Goal: Task Accomplishment & Management: Complete application form

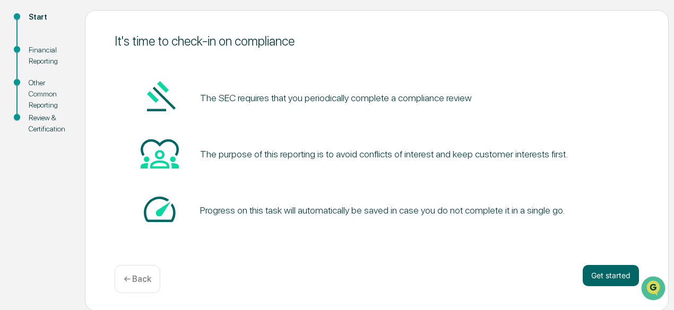
scroll to position [117, 0]
click at [595, 283] on button "Get started" at bounding box center [611, 275] width 56 height 21
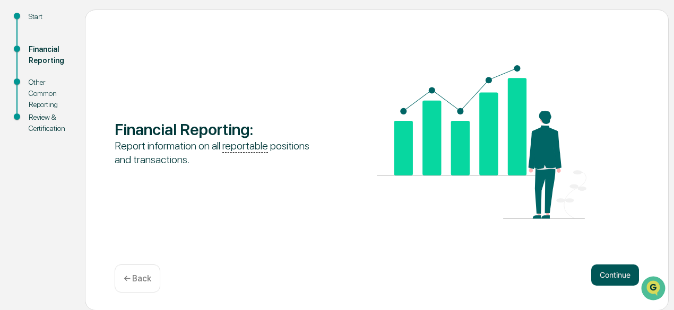
click at [612, 281] on button "Continue" at bounding box center [615, 275] width 48 height 21
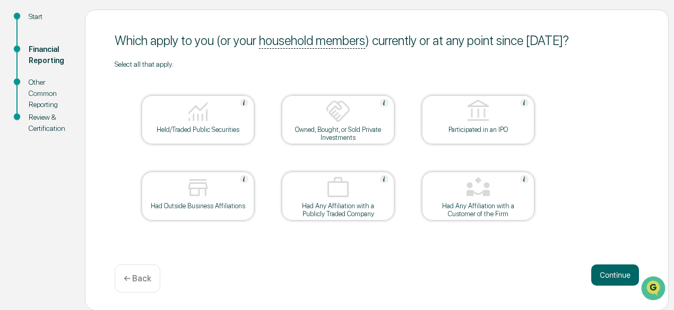
click at [316, 117] on div at bounding box center [338, 112] width 106 height 27
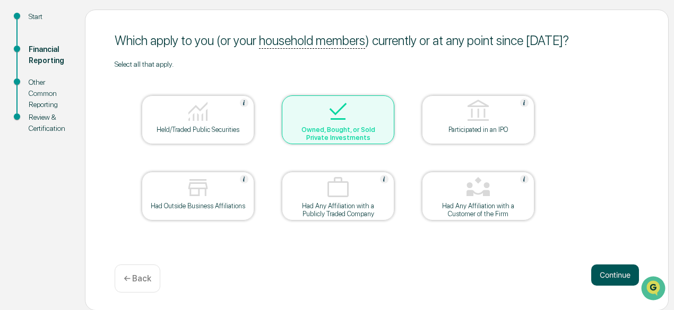
click at [595, 280] on button "Continue" at bounding box center [615, 275] width 48 height 21
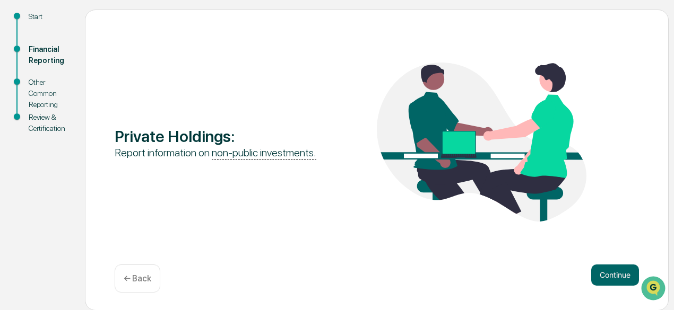
click at [595, 280] on button "Continue" at bounding box center [615, 275] width 48 height 21
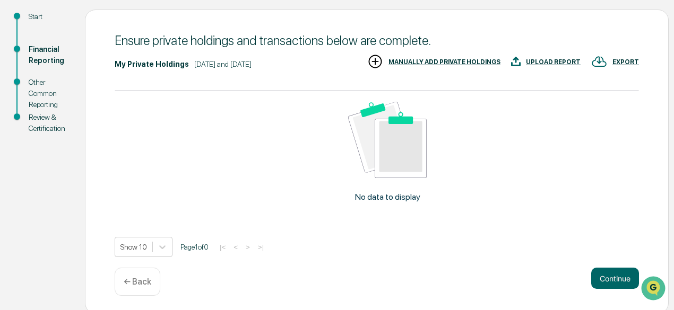
click at [438, 58] on div "MANUALLY ADD PRIVATE HOLDINGS" at bounding box center [444, 61] width 112 height 7
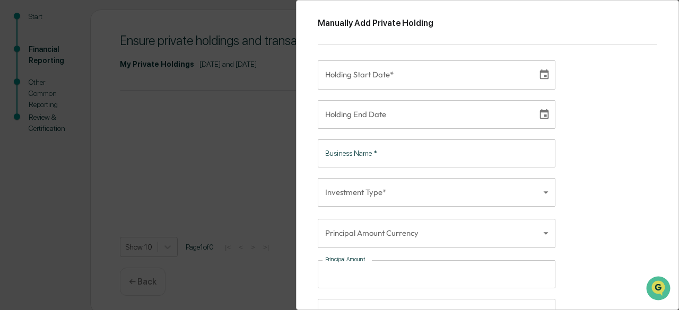
click at [425, 194] on body "Get Approval Content & Transactions Company Policies & Documents My Compliance …" at bounding box center [339, 98] width 679 height 431
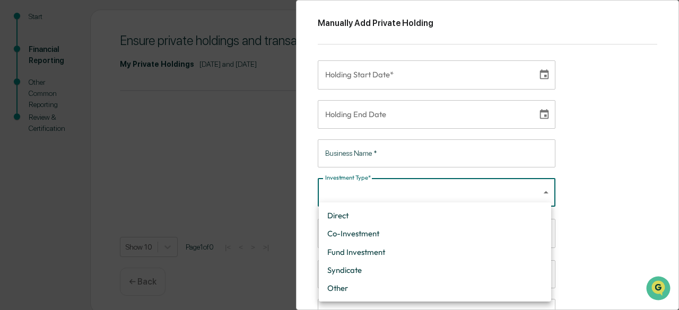
click at [425, 194] on div at bounding box center [339, 155] width 679 height 310
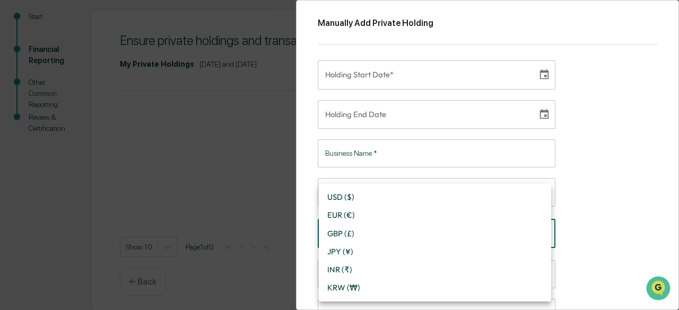
click at [509, 232] on body "Get Approval Content & Transactions Company Policies & Documents My Compliance …" at bounding box center [339, 98] width 679 height 431
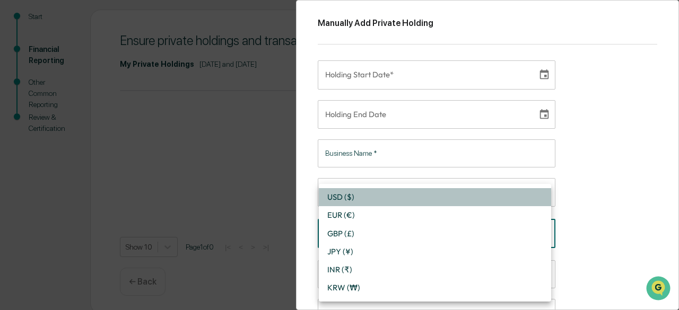
click at [502, 194] on li "USD ($)" at bounding box center [435, 197] width 232 height 18
type input "*"
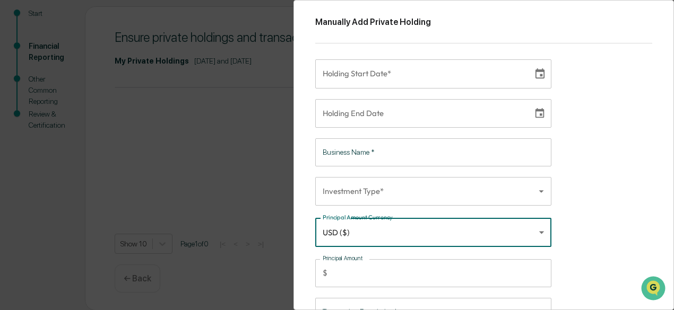
scroll to position [0, 0]
type input "**********"
click at [414, 73] on input "**********" at bounding box center [420, 74] width 210 height 29
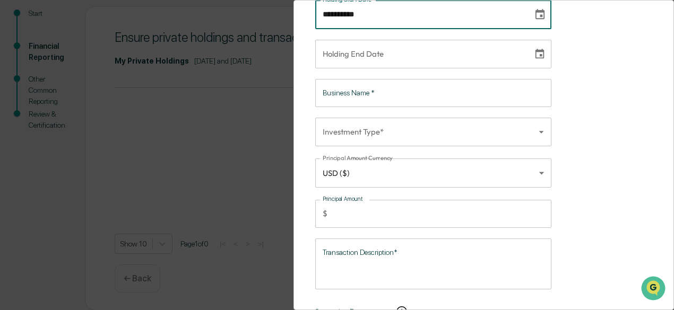
scroll to position [98, 0]
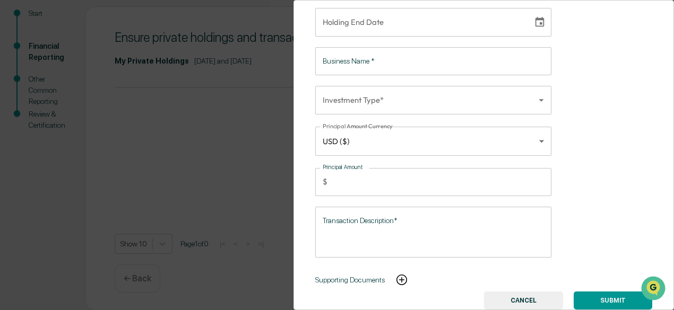
click at [512, 297] on button "CANCEL" at bounding box center [523, 301] width 79 height 18
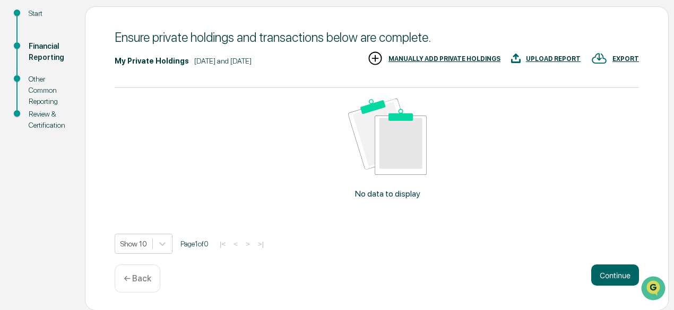
click at [36, 17] on div "Start" at bounding box center [48, 13] width 39 height 11
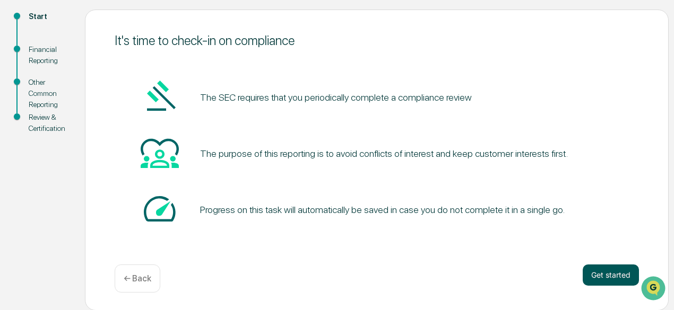
click at [601, 284] on button "Get started" at bounding box center [611, 275] width 56 height 21
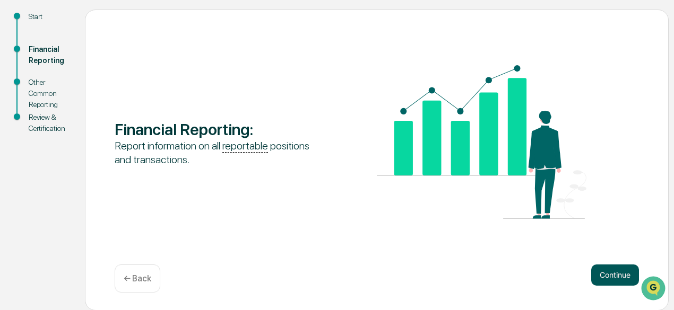
click at [608, 282] on button "Continue" at bounding box center [615, 275] width 48 height 21
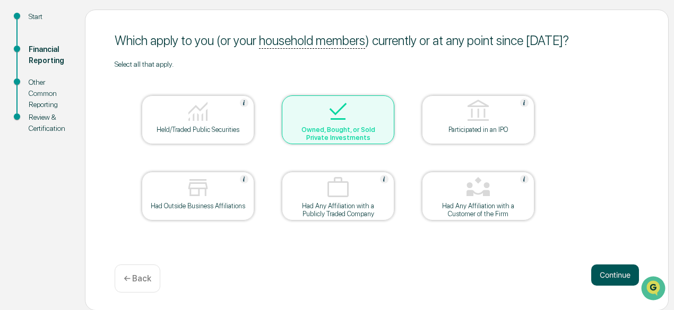
click at [602, 272] on button "Continue" at bounding box center [615, 275] width 48 height 21
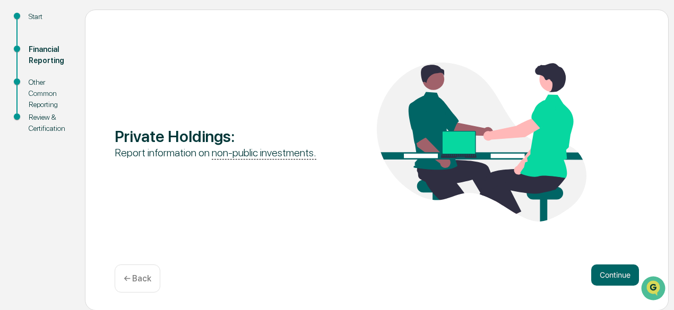
click at [602, 272] on button "Continue" at bounding box center [615, 275] width 48 height 21
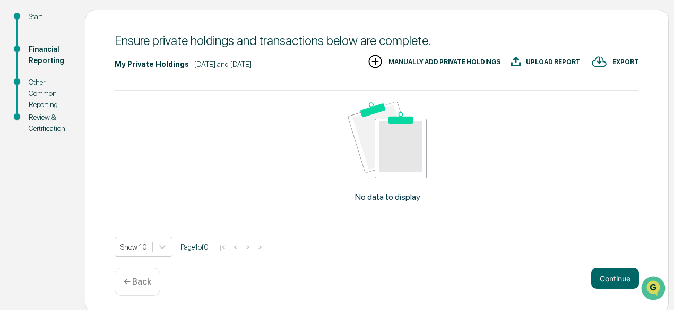
click at [453, 66] on div "MANUALLY ADD PRIVATE HOLDINGS" at bounding box center [433, 63] width 133 height 18
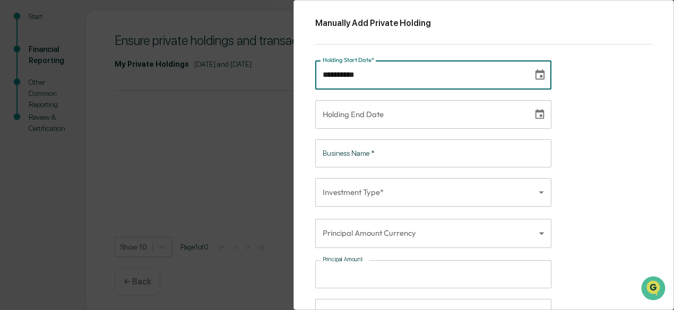
click at [395, 80] on input "**********" at bounding box center [420, 74] width 210 height 29
type input "**********"
click at [381, 112] on input "**********" at bounding box center [420, 114] width 210 height 29
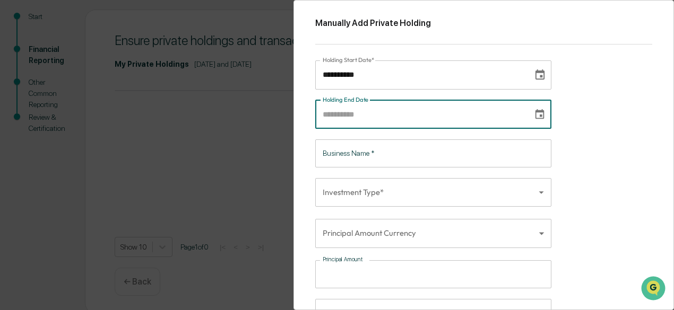
click at [411, 158] on input "Business Name   *" at bounding box center [433, 154] width 236 height 28
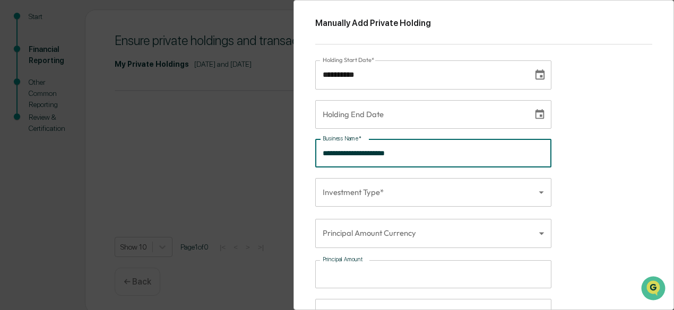
type input "**********"
click at [414, 182] on body "**********" at bounding box center [337, 98] width 674 height 431
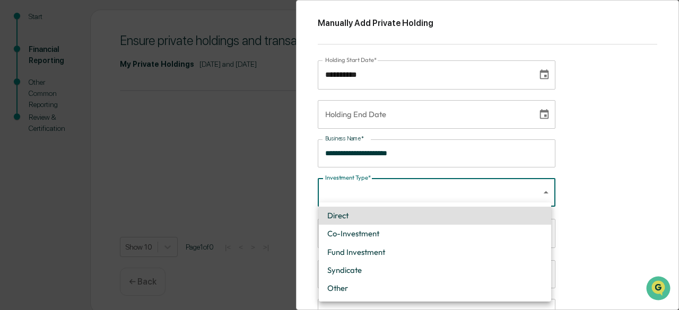
click at [410, 219] on li "Direct" at bounding box center [435, 216] width 232 height 18
type input "******"
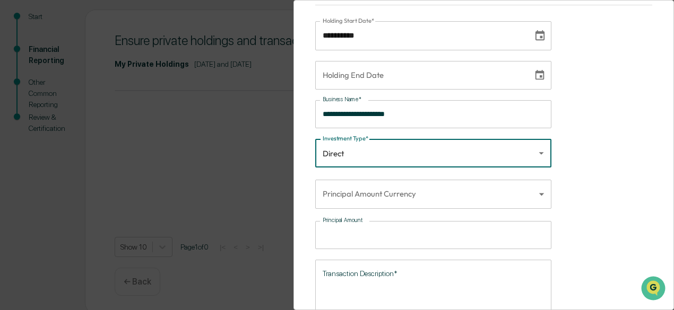
scroll to position [53, 0]
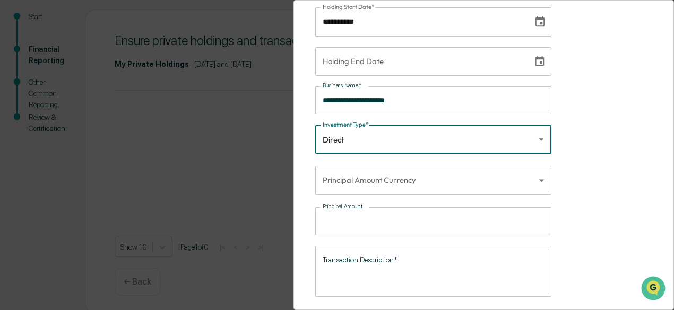
click at [427, 184] on body "**********" at bounding box center [337, 98] width 674 height 431
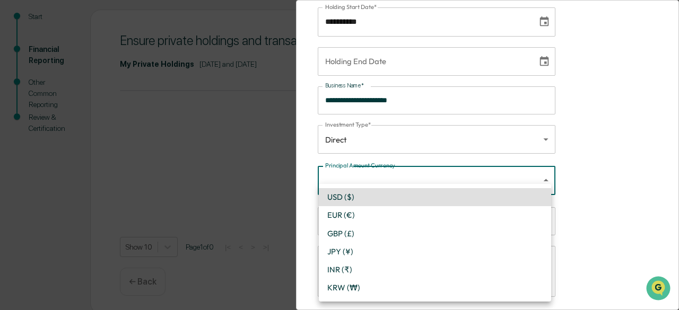
click at [427, 199] on li "USD ($)" at bounding box center [435, 197] width 232 height 18
type input "*"
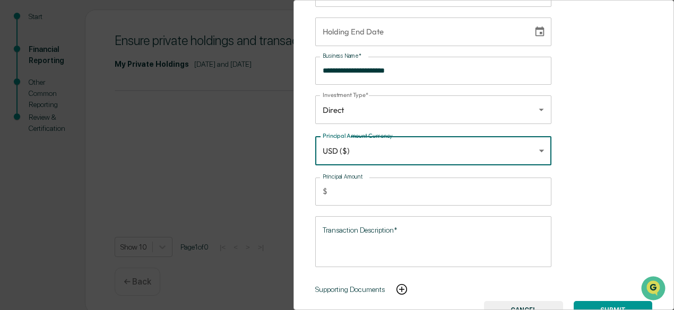
scroll to position [98, 0]
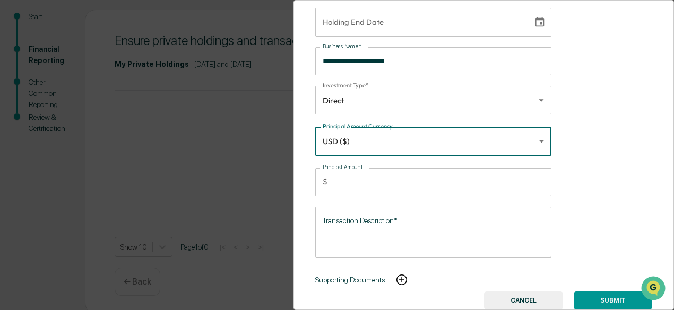
click at [427, 179] on input "Principal Amount" at bounding box center [442, 182] width 220 height 28
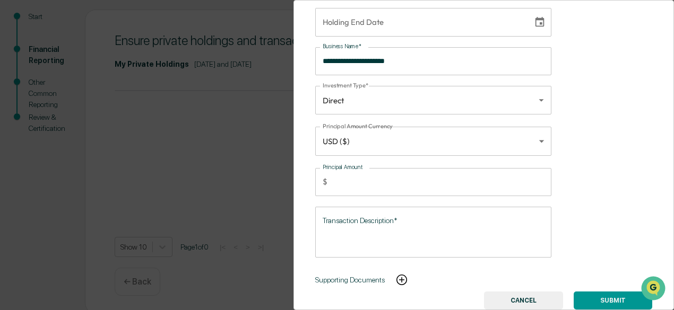
click at [642, 195] on div "**********" at bounding box center [483, 155] width 380 height 310
click at [612, 292] on button "SUBMIT" at bounding box center [613, 301] width 79 height 18
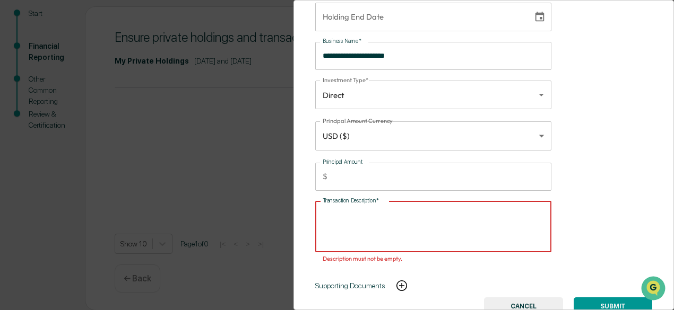
click at [395, 215] on textarea "Transaction Description*" at bounding box center [433, 226] width 221 height 33
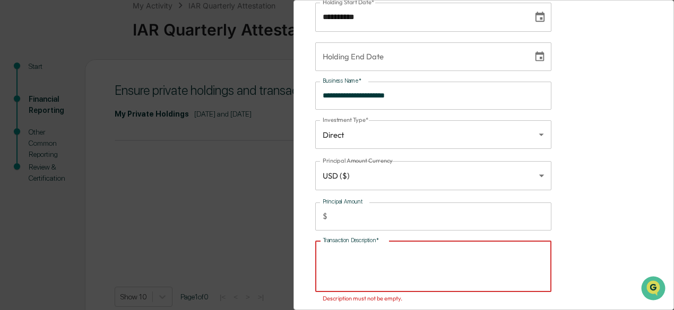
scroll to position [109, 0]
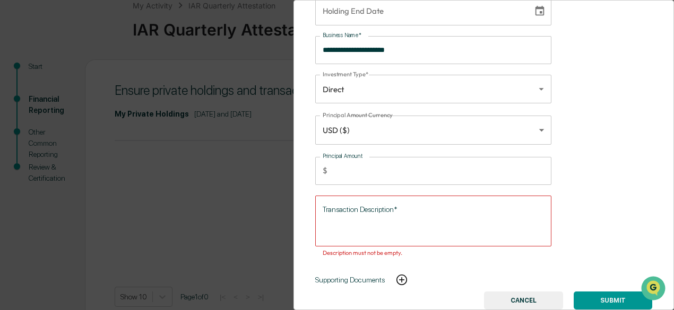
click at [516, 295] on button "CANCEL" at bounding box center [523, 301] width 79 height 18
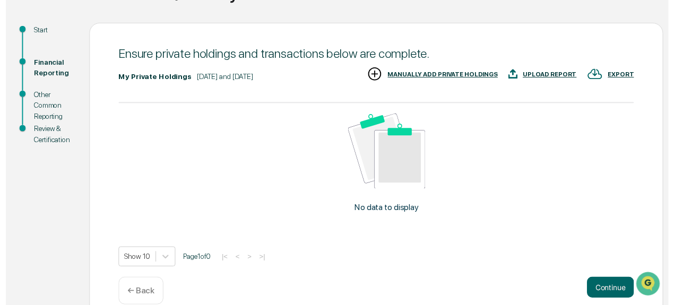
scroll to position [120, 0]
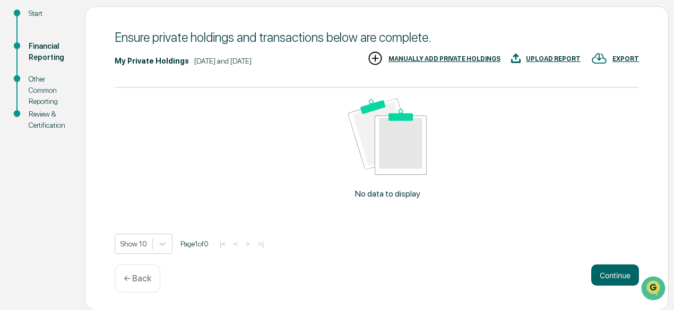
click at [150, 272] on div "← Back" at bounding box center [138, 279] width 46 height 28
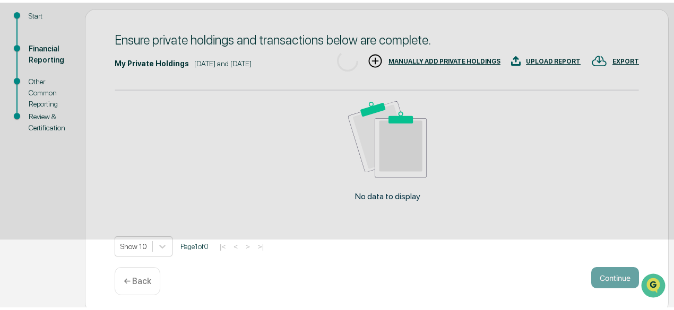
scroll to position [117, 0]
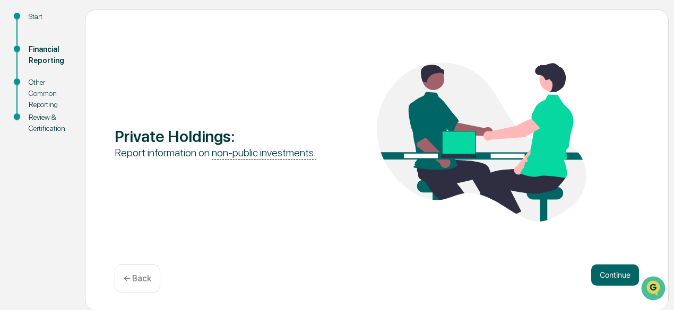
click at [157, 278] on div "← Back" at bounding box center [138, 279] width 46 height 28
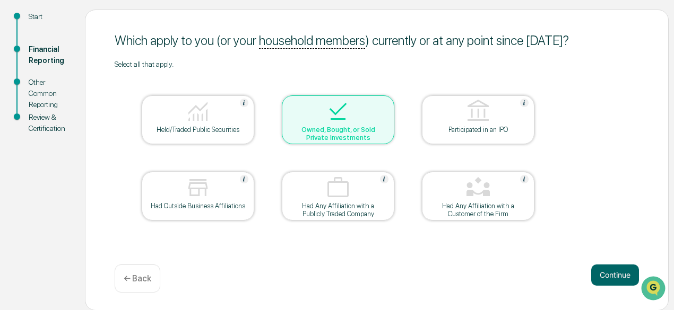
click at [325, 107] on img at bounding box center [337, 111] width 25 height 25
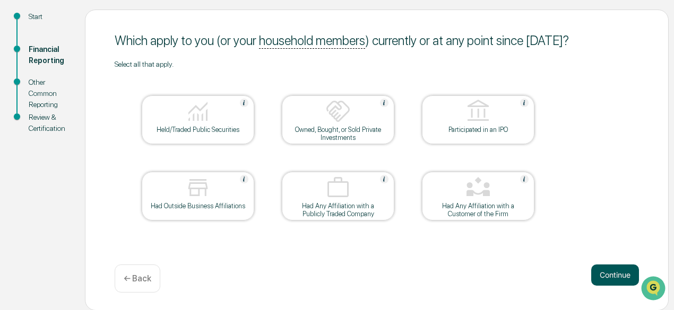
click at [617, 269] on button "Continue" at bounding box center [615, 275] width 48 height 21
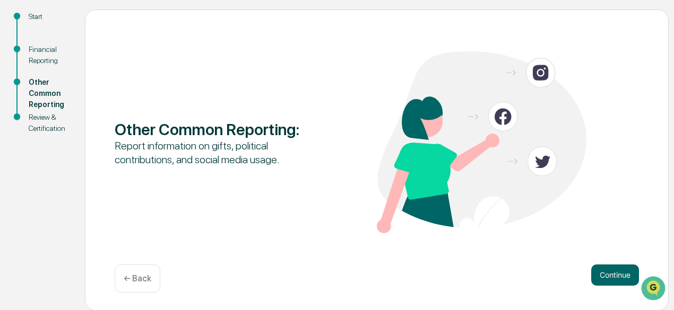
click at [618, 269] on button "Continue" at bounding box center [615, 275] width 48 height 21
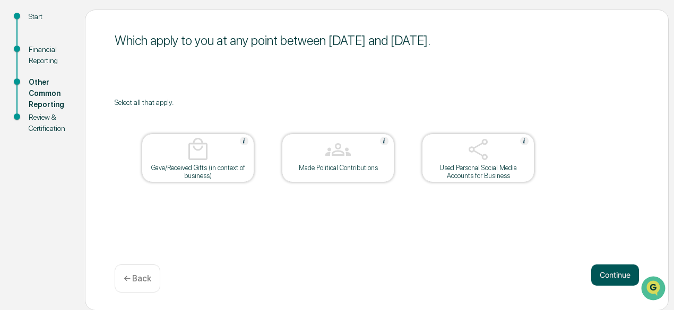
click at [619, 272] on button "Continue" at bounding box center [615, 275] width 48 height 21
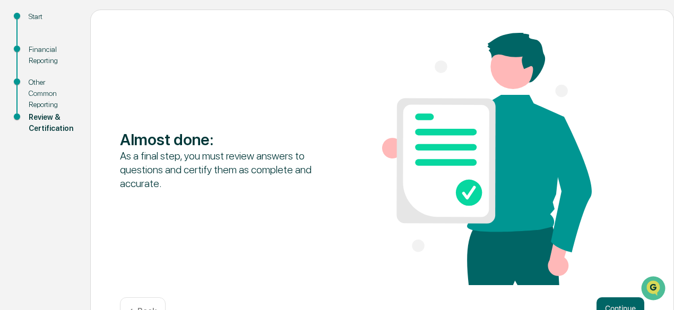
scroll to position [151, 0]
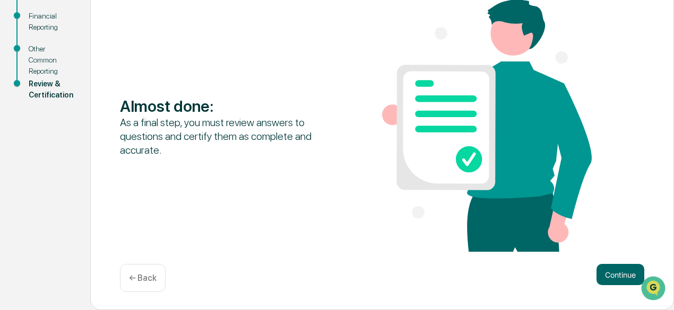
click at [619, 272] on button "Continue" at bounding box center [620, 274] width 48 height 21
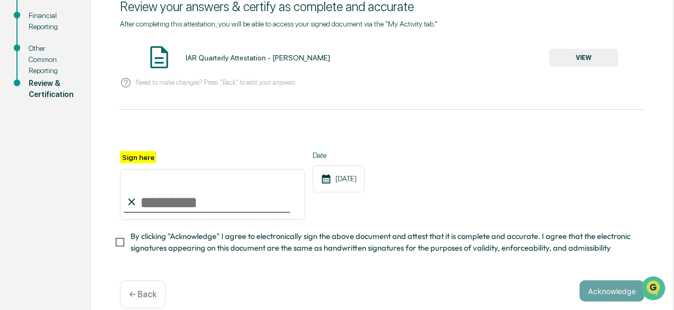
click at [177, 217] on input "Sign here" at bounding box center [212, 194] width 185 height 51
type input "**********"
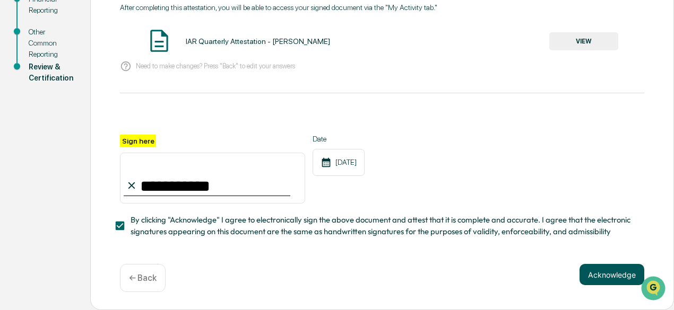
click at [621, 281] on button "Acknowledge" at bounding box center [611, 274] width 65 height 21
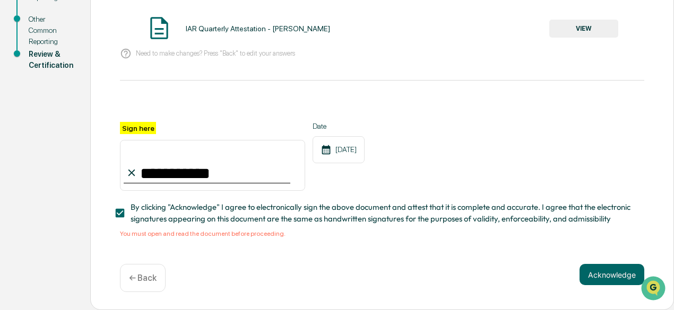
scroll to position [131, 0]
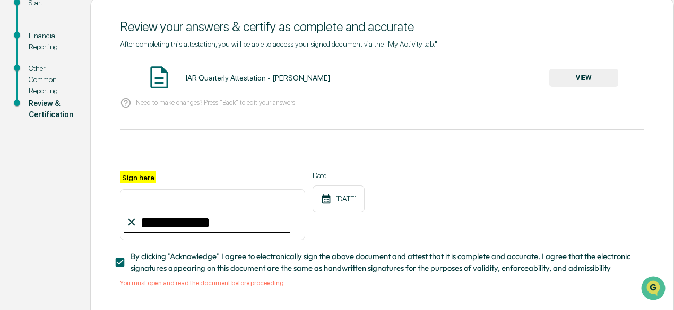
click at [597, 71] on button "VIEW" at bounding box center [583, 78] width 69 height 18
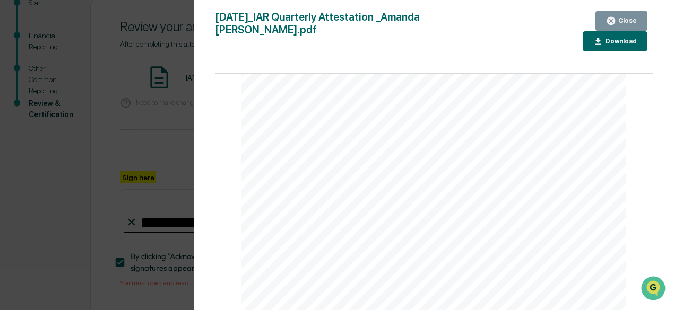
scroll to position [1471, 0]
click at [616, 16] on icon "button" at bounding box center [611, 21] width 10 height 10
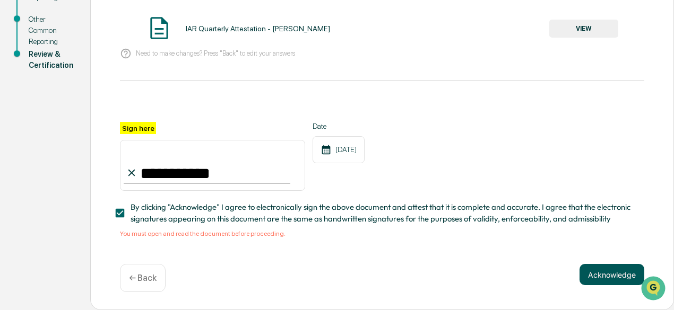
click at [579, 277] on button "Acknowledge" at bounding box center [611, 274] width 65 height 21
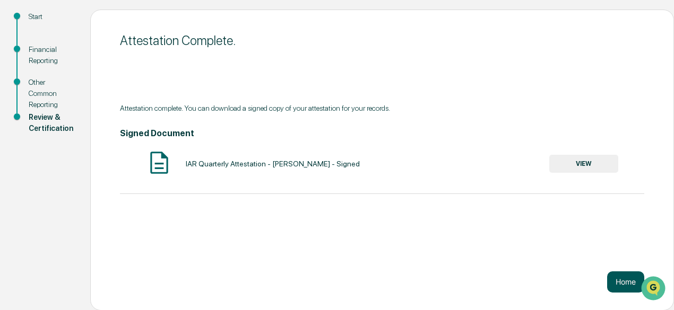
click at [618, 291] on button "Home" at bounding box center [625, 282] width 37 height 21
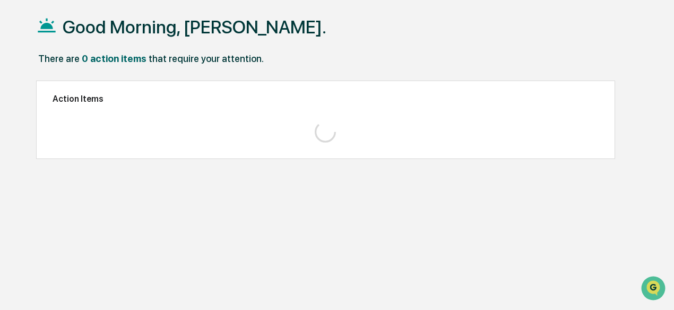
scroll to position [50, 0]
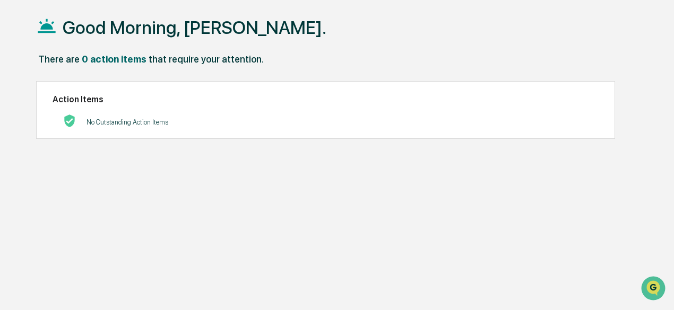
click at [223, 167] on div "Good Morning, [PERSON_NAME]. There are 0 action items that require your attenti…" at bounding box center [339, 156] width 638 height 310
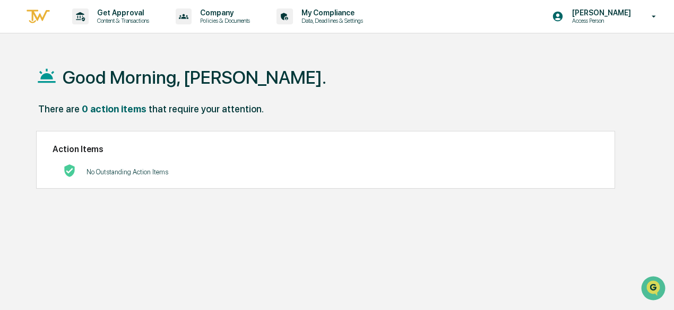
scroll to position [0, 0]
